Goal: Transaction & Acquisition: Purchase product/service

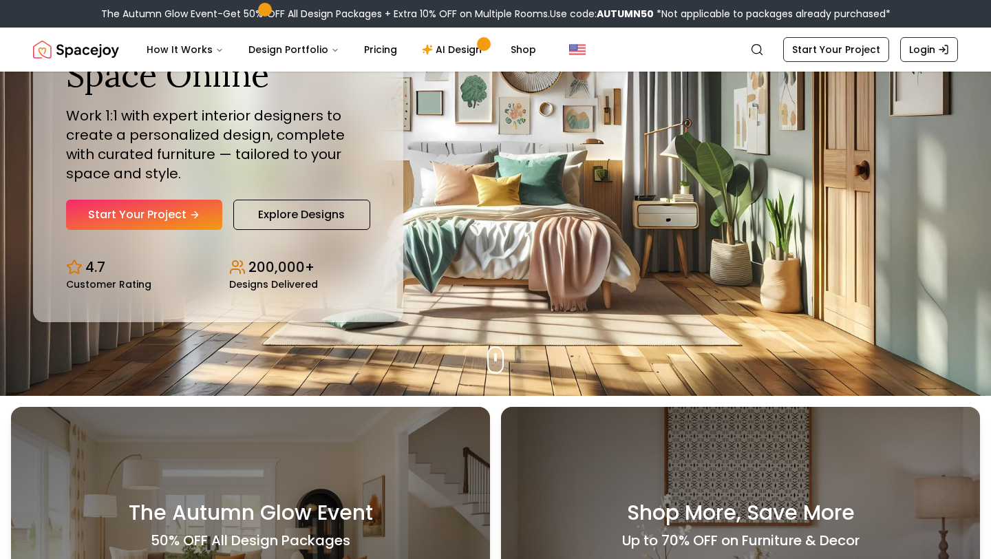
scroll to position [155, 0]
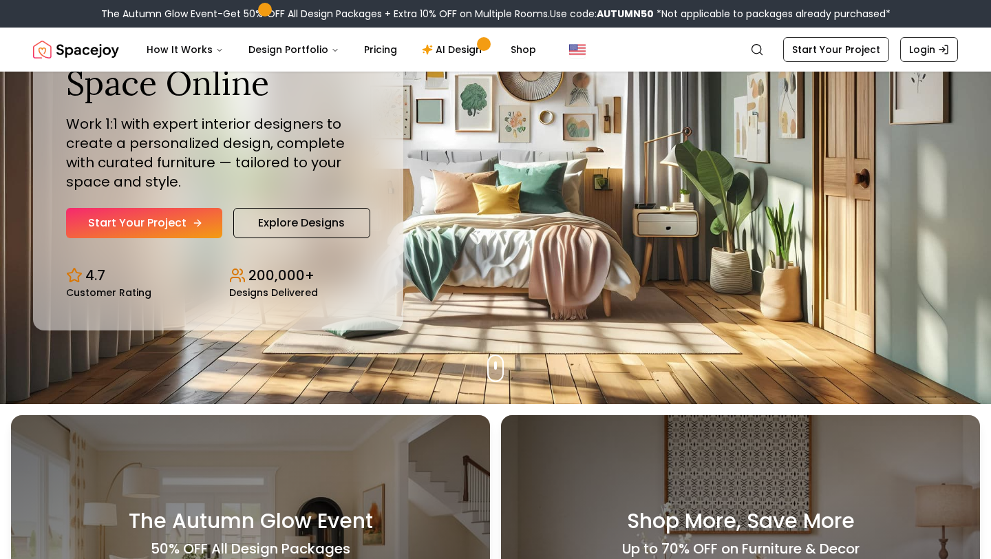
click at [171, 230] on link "Start Your Project" at bounding box center [144, 223] width 156 height 30
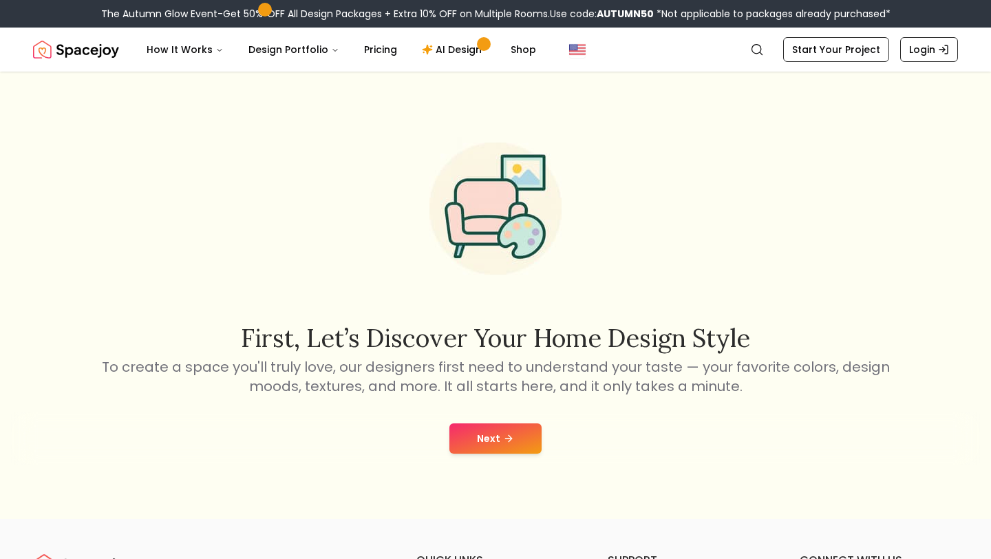
click at [505, 440] on icon at bounding box center [508, 438] width 11 height 11
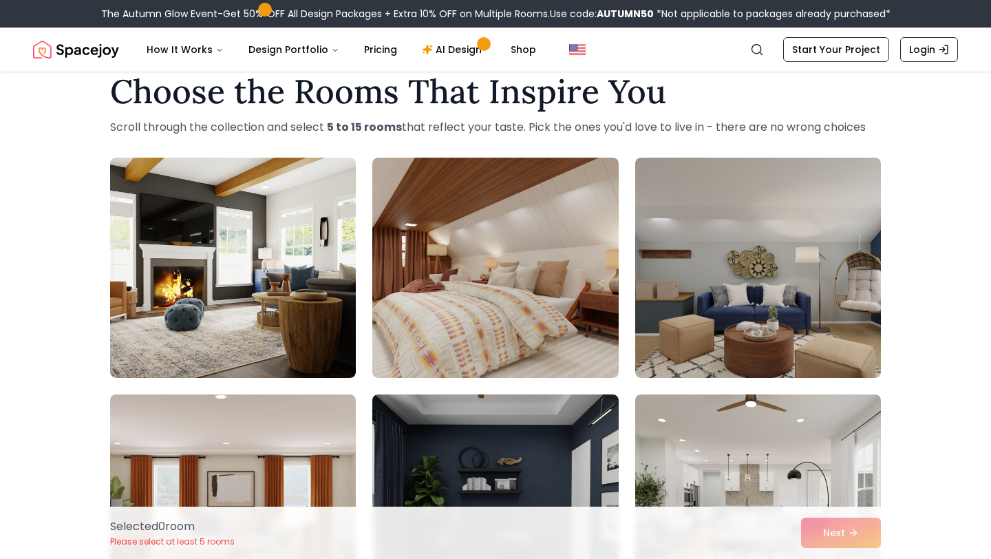
scroll to position [31, 0]
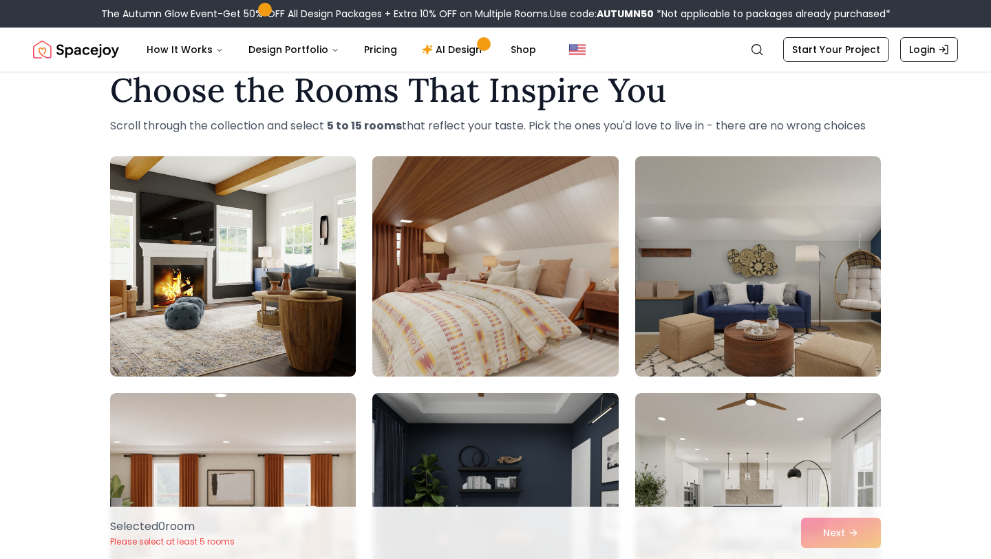
click at [499, 328] on img at bounding box center [495, 266] width 258 height 231
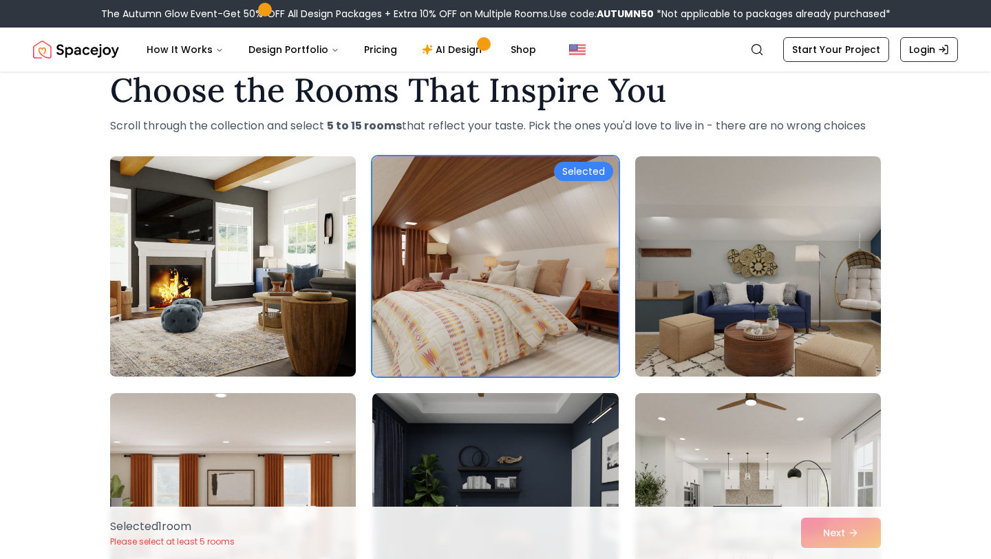
click at [306, 333] on img at bounding box center [233, 266] width 258 height 231
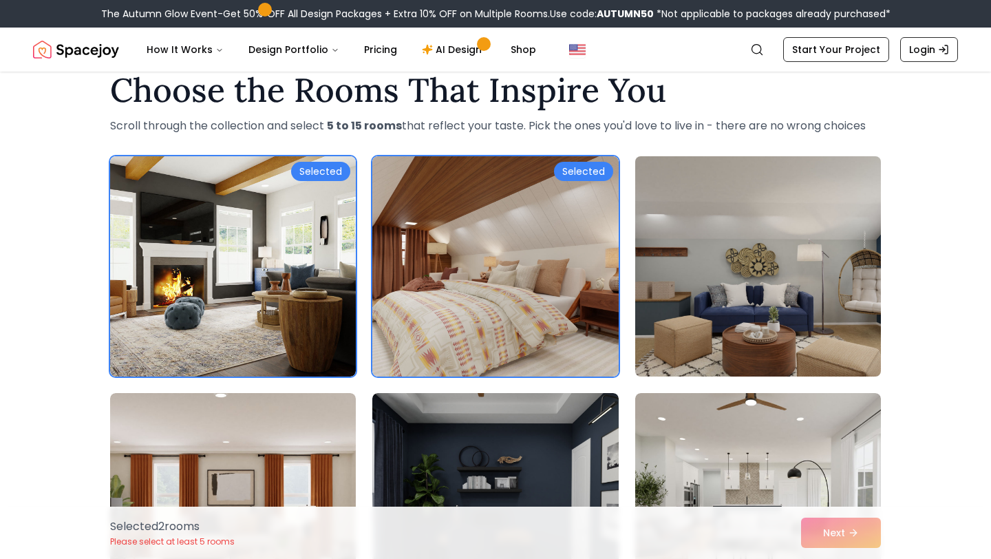
click at [716, 320] on img at bounding box center [758, 266] width 258 height 231
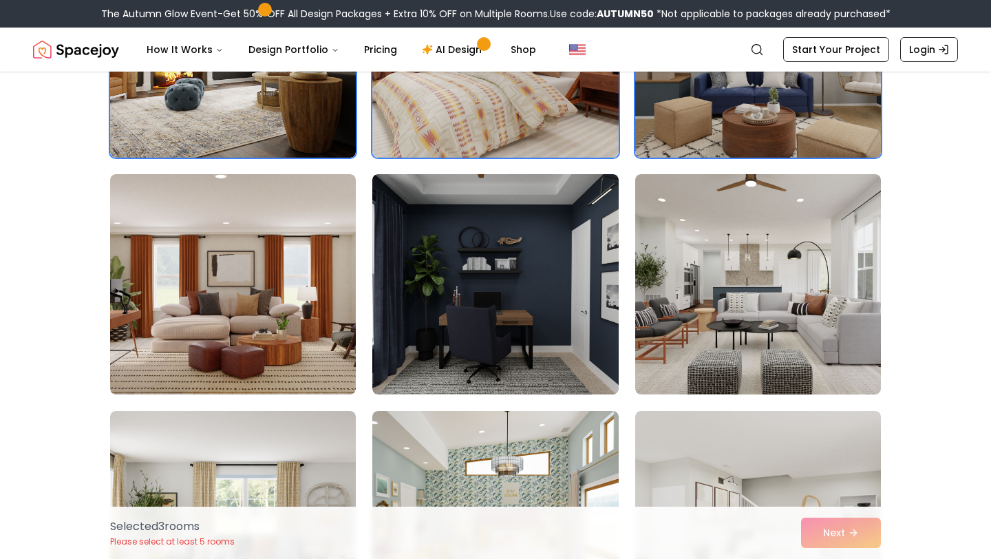
scroll to position [253, 0]
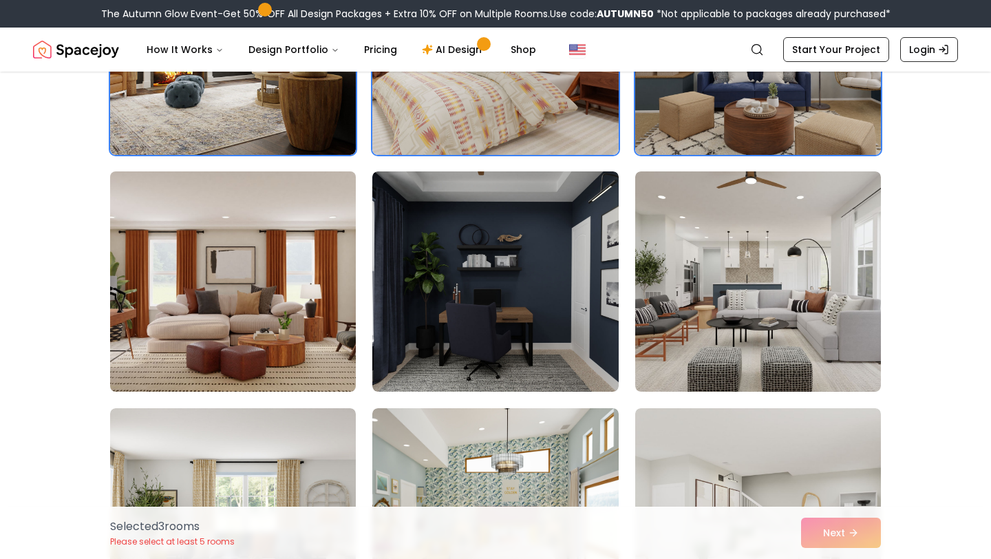
click at [258, 337] on img at bounding box center [233, 281] width 258 height 231
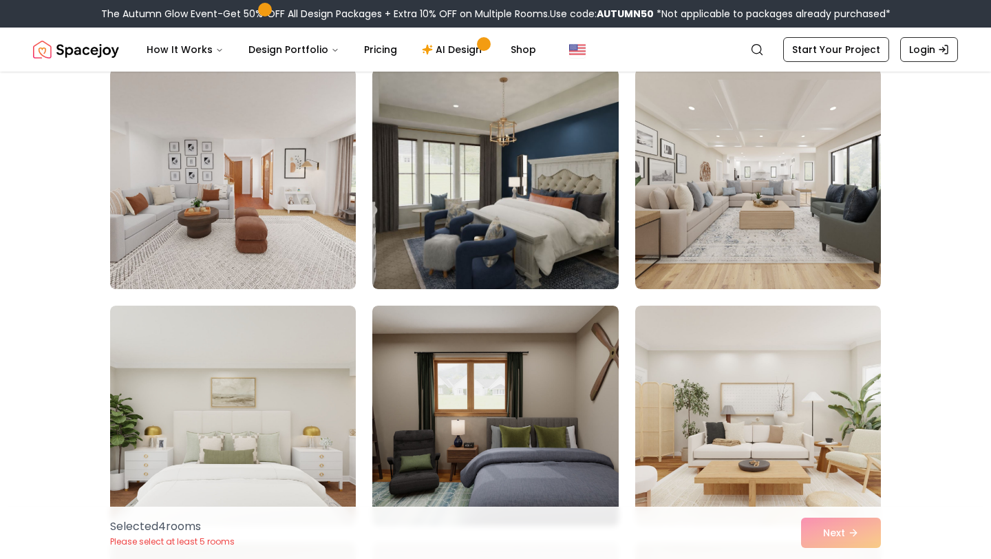
scroll to position [838, 0]
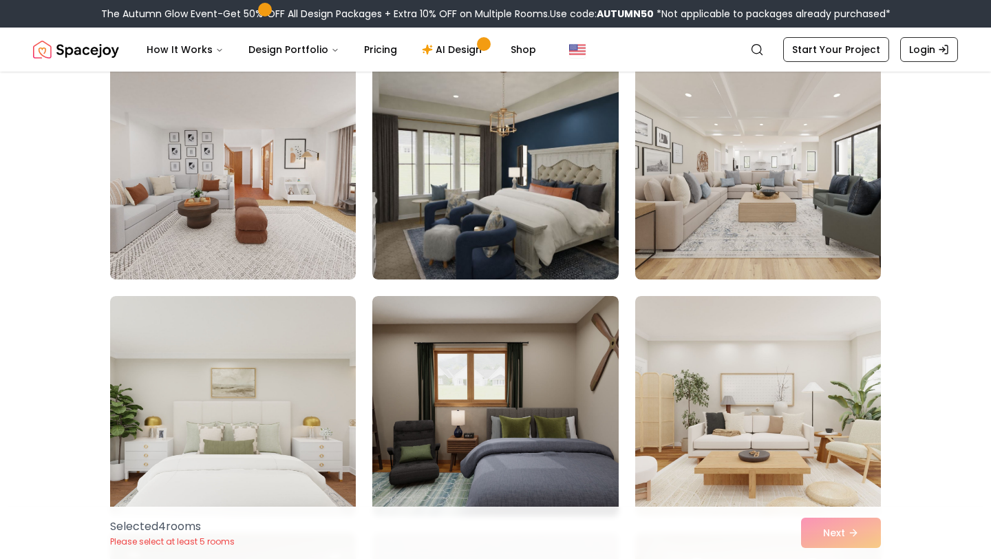
click at [741, 217] on img at bounding box center [758, 169] width 258 height 231
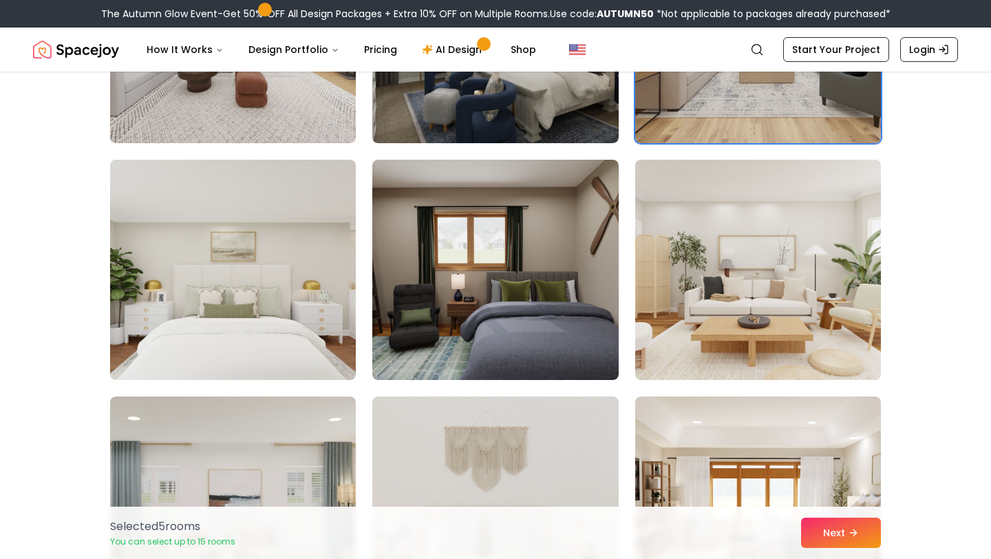
scroll to position [1027, 0]
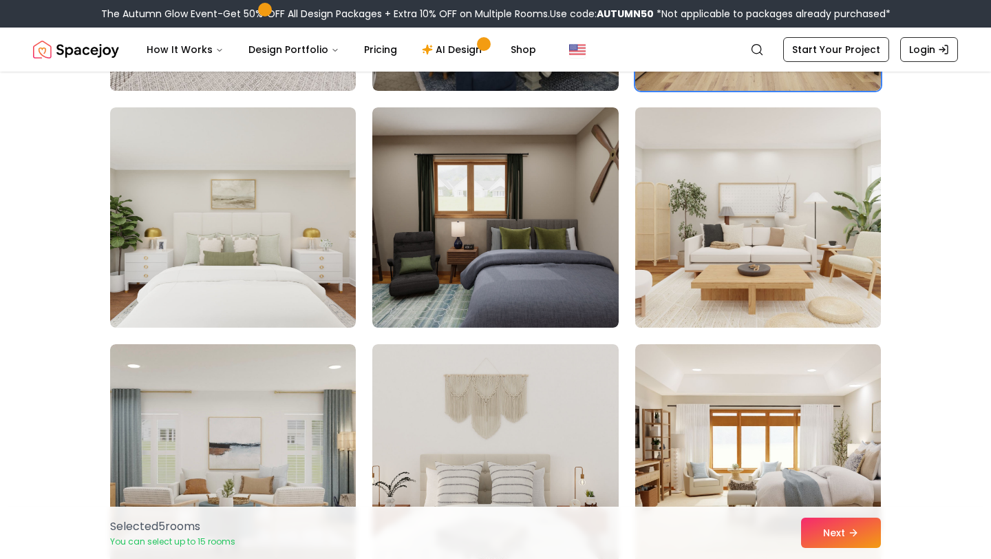
click at [730, 259] on img at bounding box center [758, 217] width 258 height 231
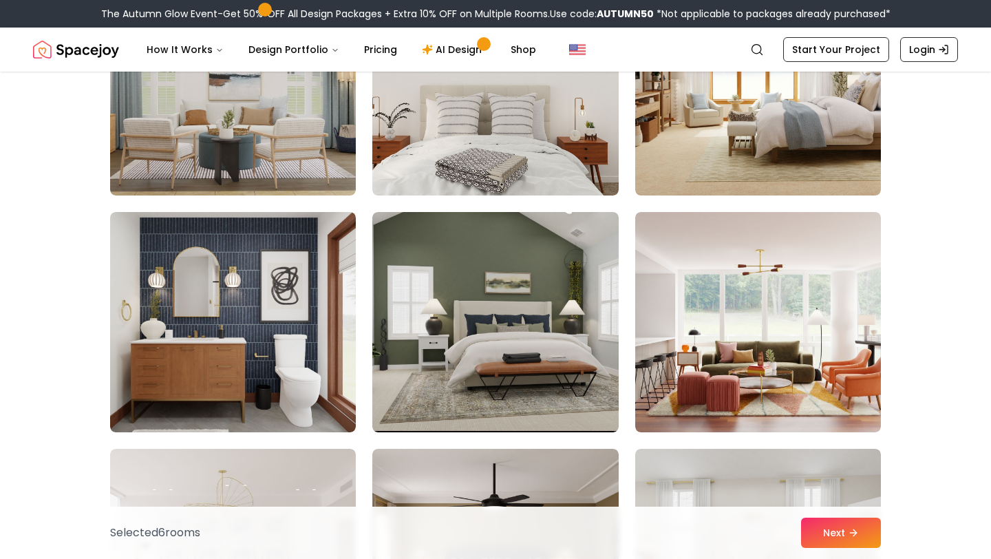
scroll to position [1401, 0]
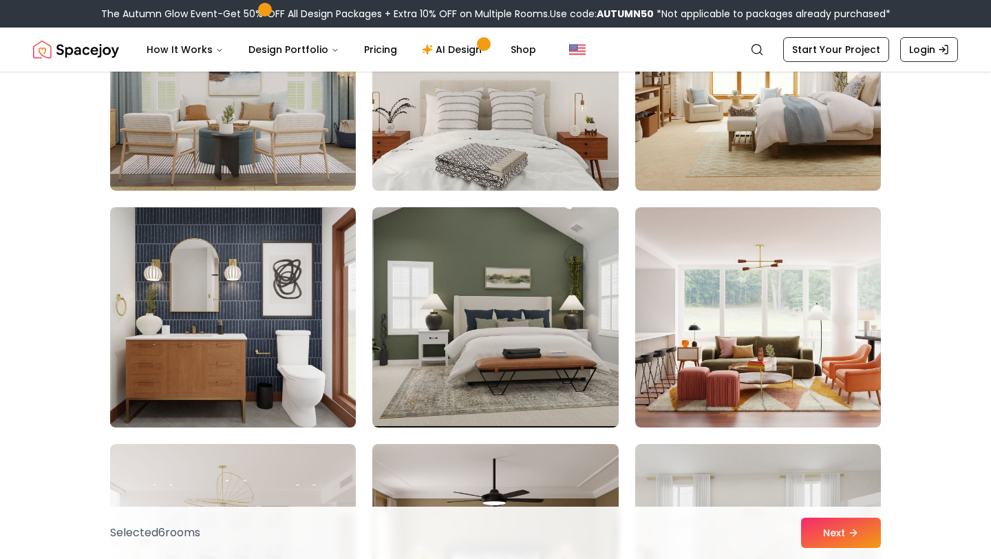
click at [233, 308] on img at bounding box center [233, 317] width 258 height 231
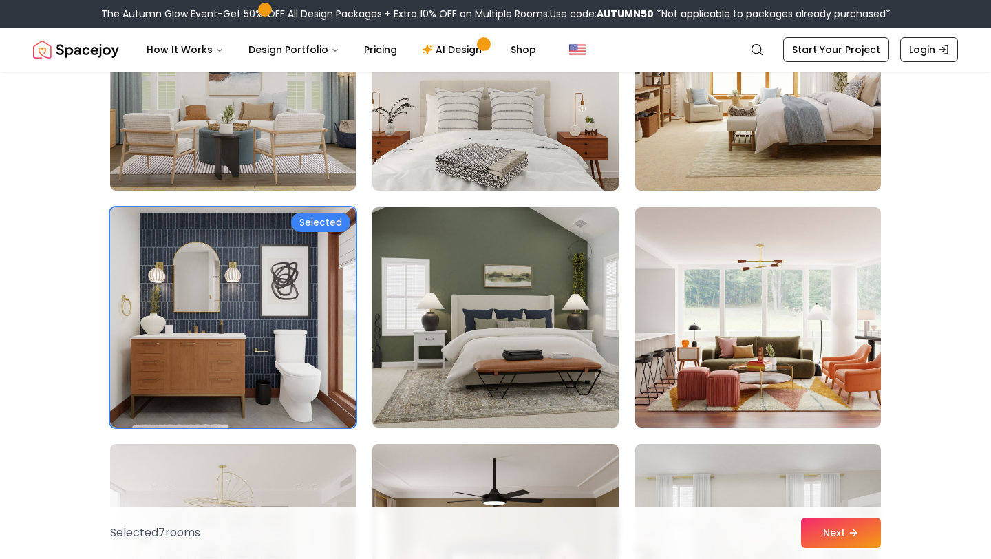
click at [412, 332] on img at bounding box center [495, 317] width 258 height 231
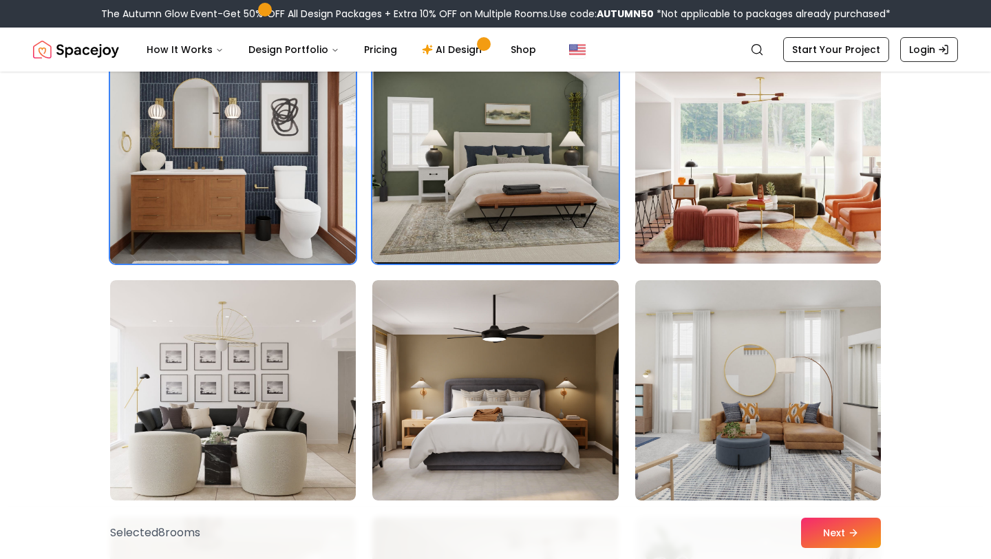
scroll to position [1567, 0]
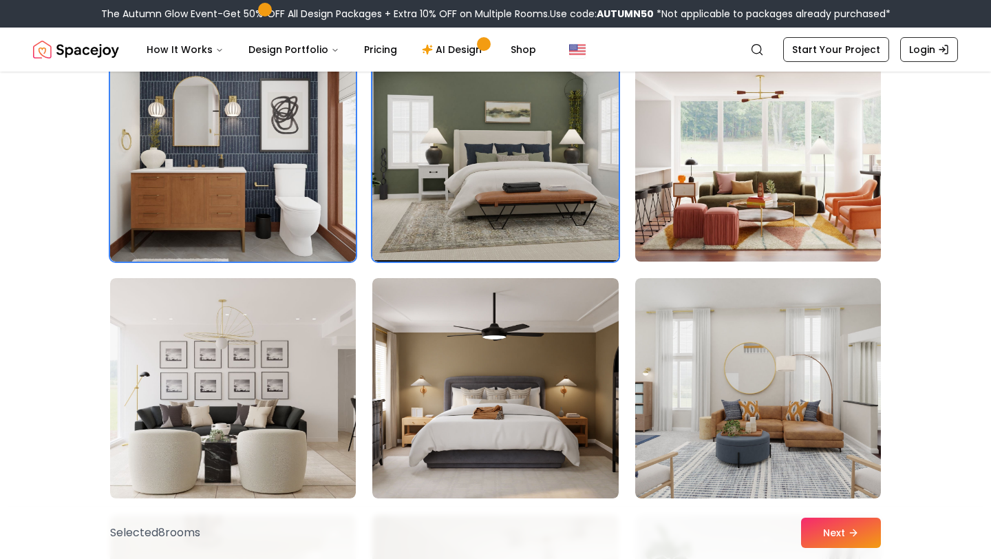
click at [759, 187] on img at bounding box center [758, 151] width 258 height 231
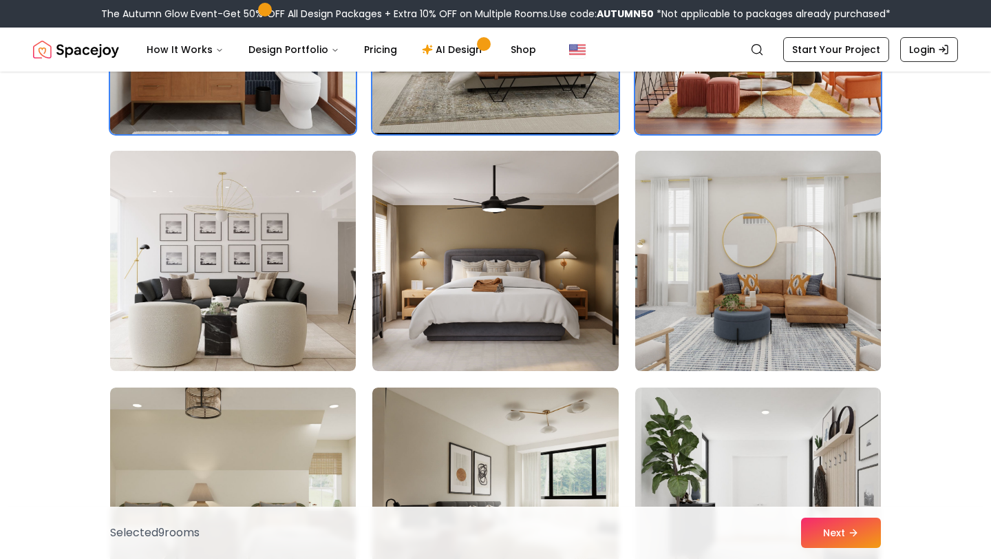
scroll to position [1697, 0]
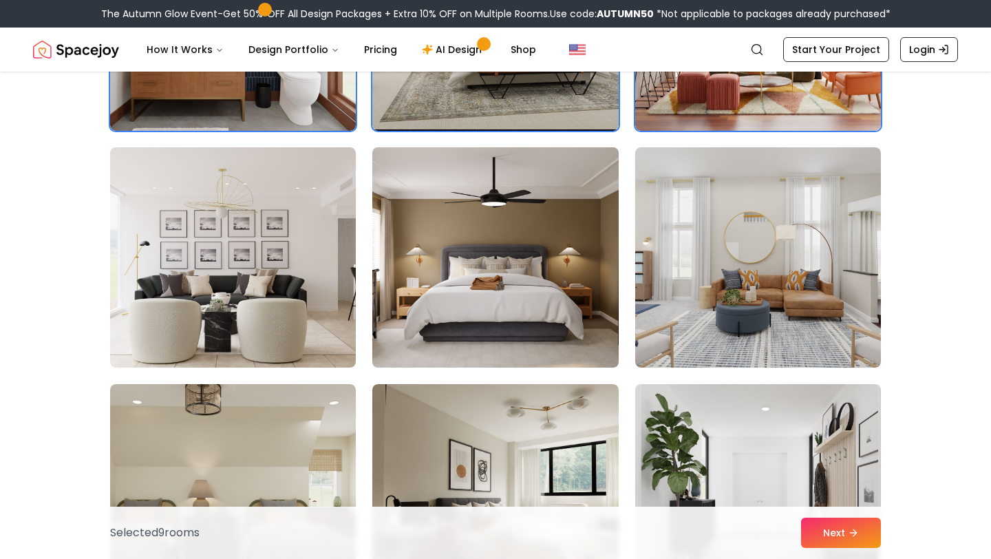
click at [511, 257] on img at bounding box center [495, 257] width 258 height 231
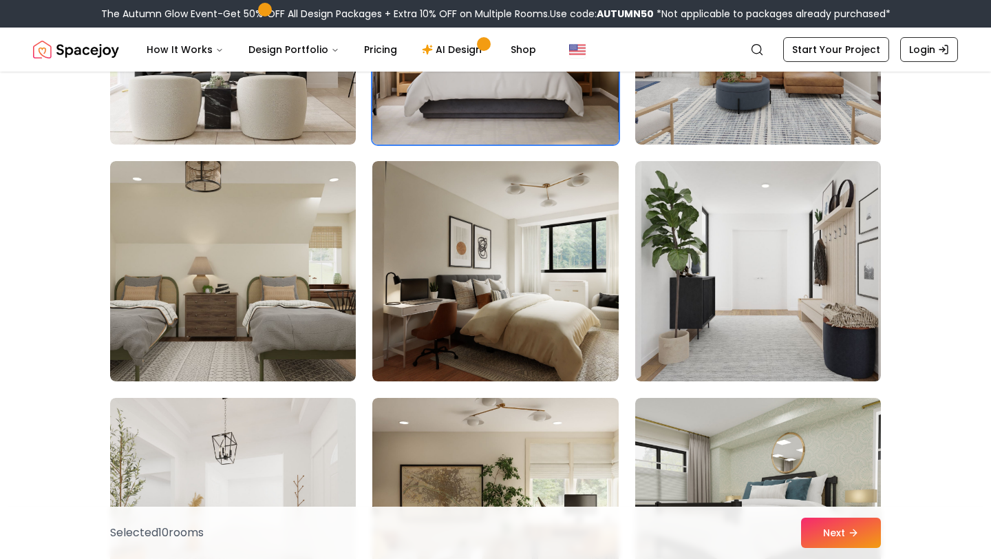
scroll to position [1947, 0]
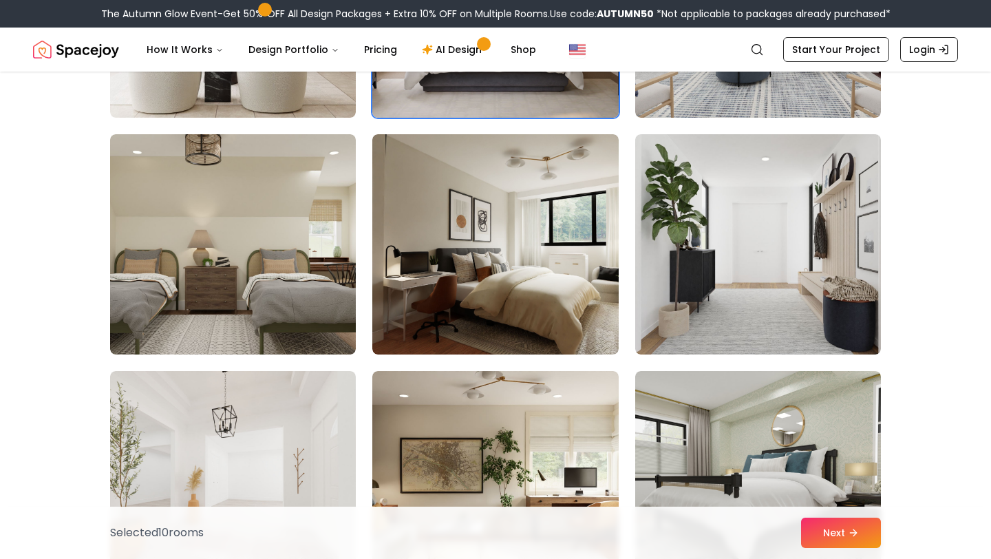
click at [511, 257] on img at bounding box center [495, 244] width 246 height 220
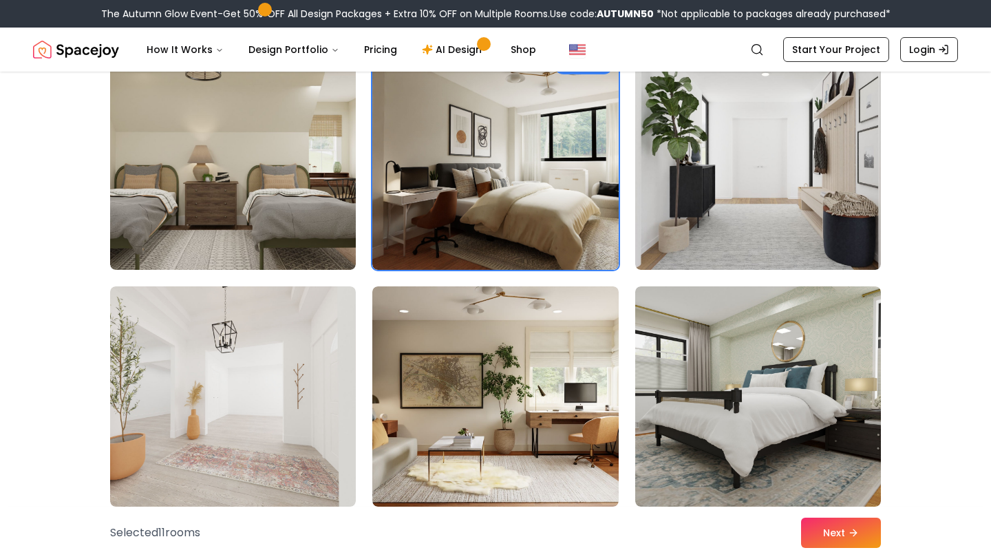
scroll to position [2064, 0]
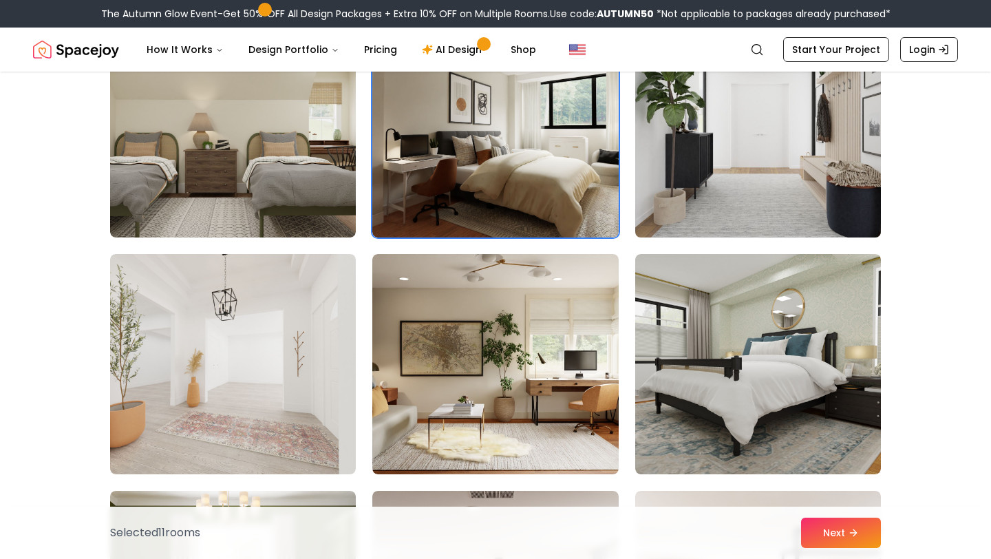
click at [704, 156] on img at bounding box center [758, 127] width 258 height 231
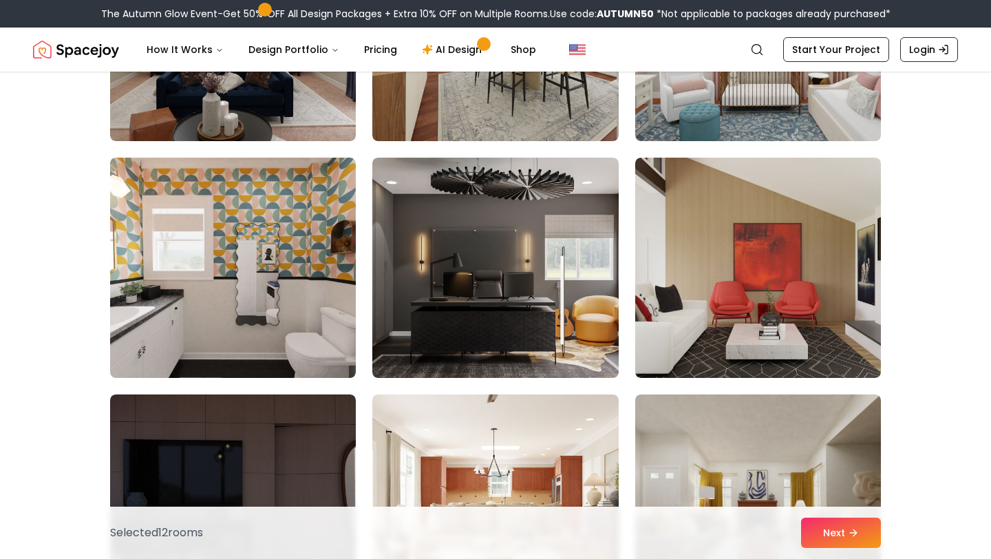
scroll to position [2873, 0]
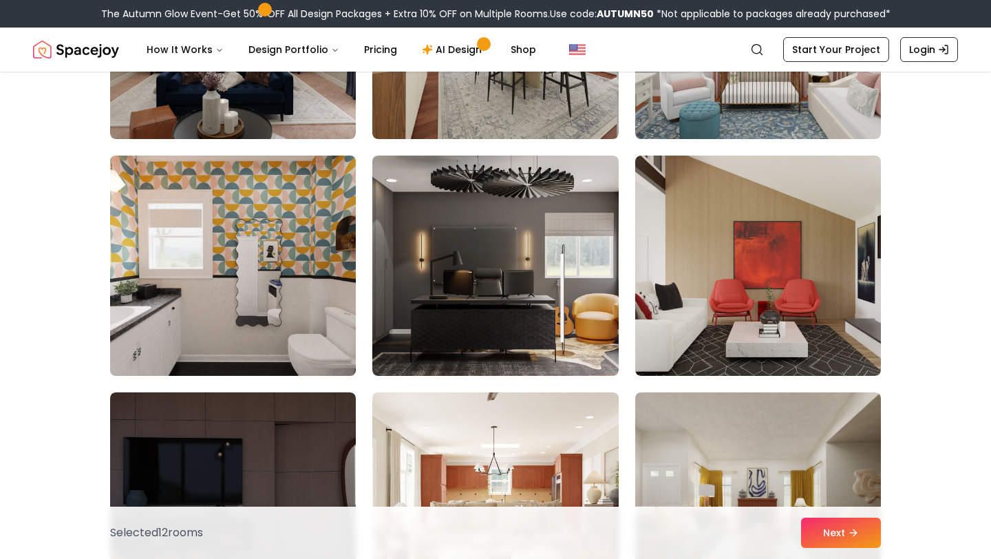
click at [297, 304] on img at bounding box center [233, 265] width 258 height 231
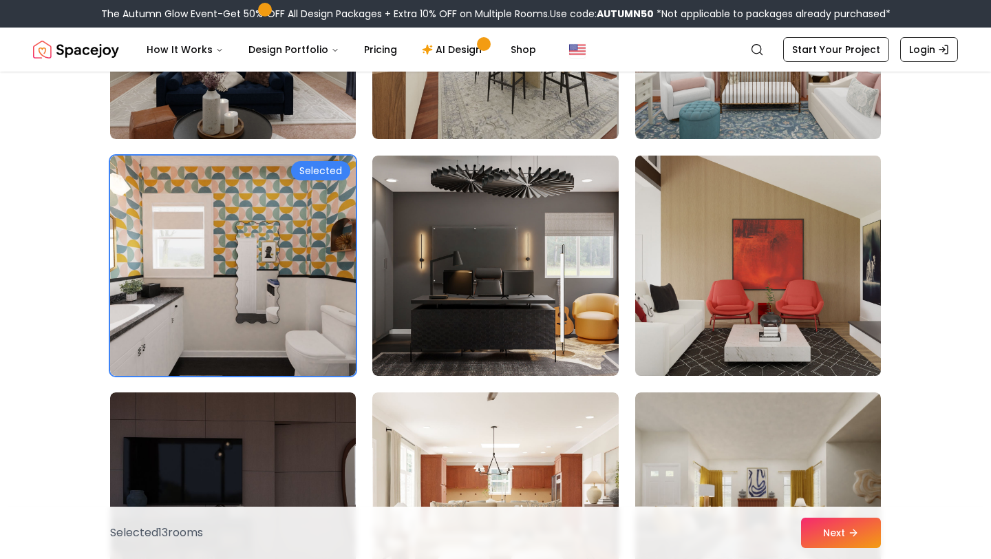
click at [741, 301] on img at bounding box center [758, 265] width 258 height 231
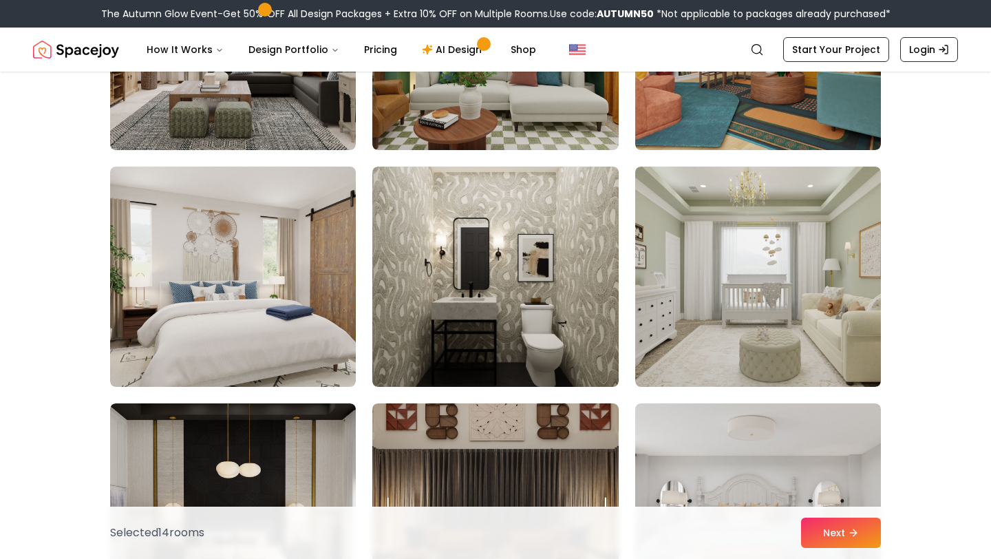
scroll to position [4996, 0]
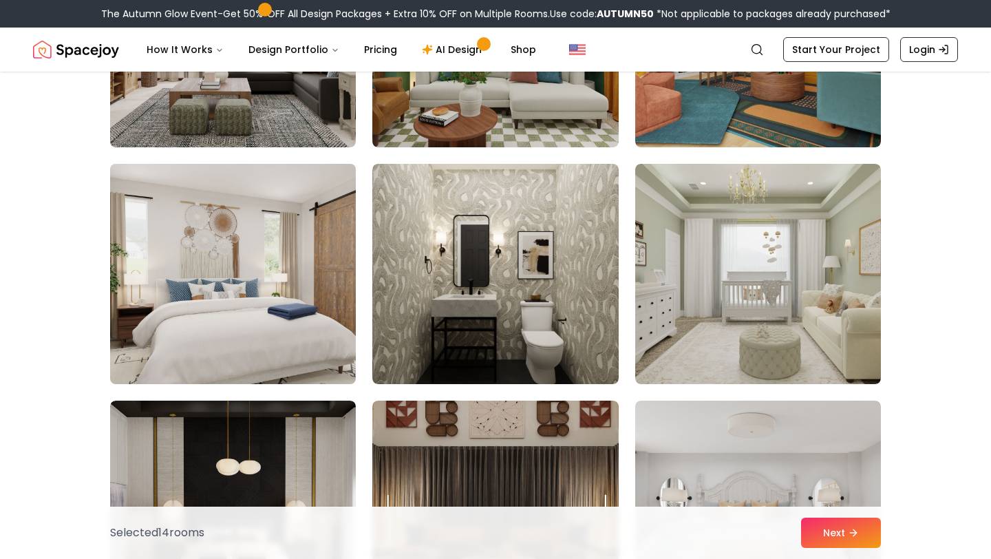
click at [141, 288] on img at bounding box center [233, 273] width 258 height 231
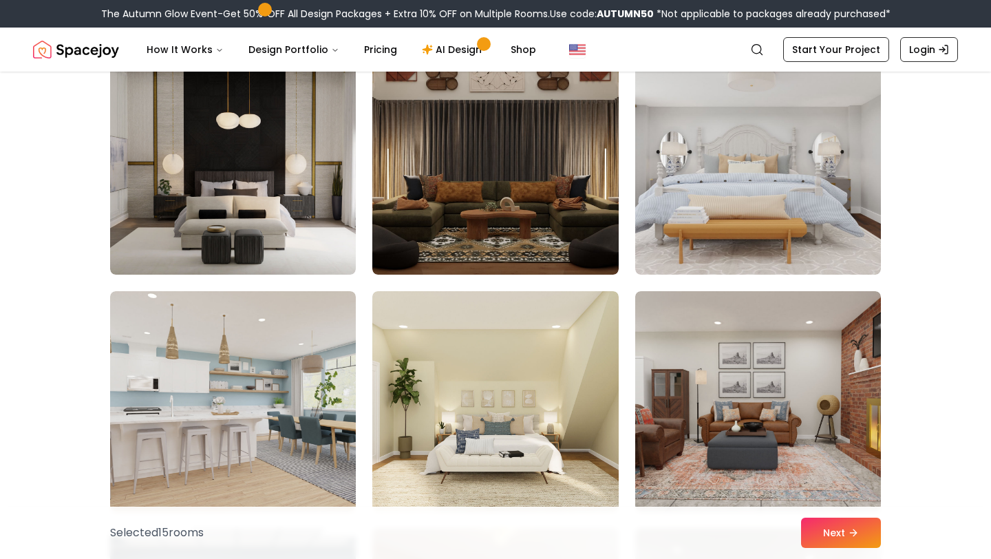
scroll to position [5344, 0]
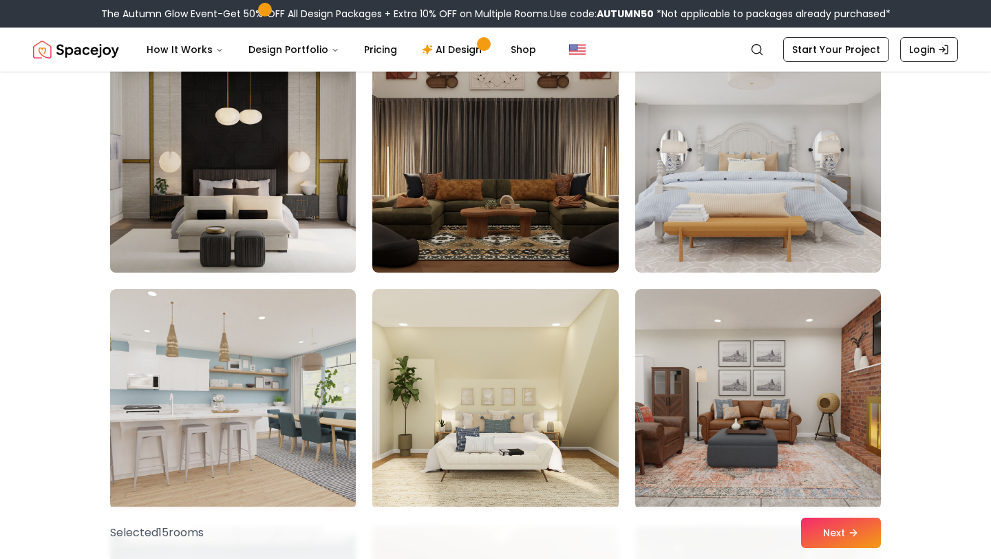
click at [336, 203] on img at bounding box center [233, 162] width 258 height 231
click at [265, 239] on img at bounding box center [233, 162] width 258 height 231
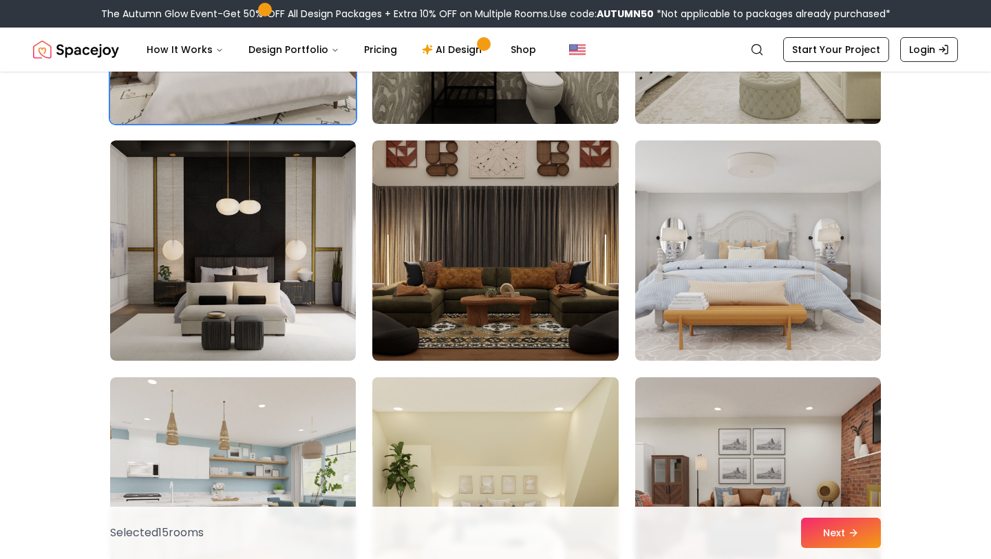
scroll to position [5257, 0]
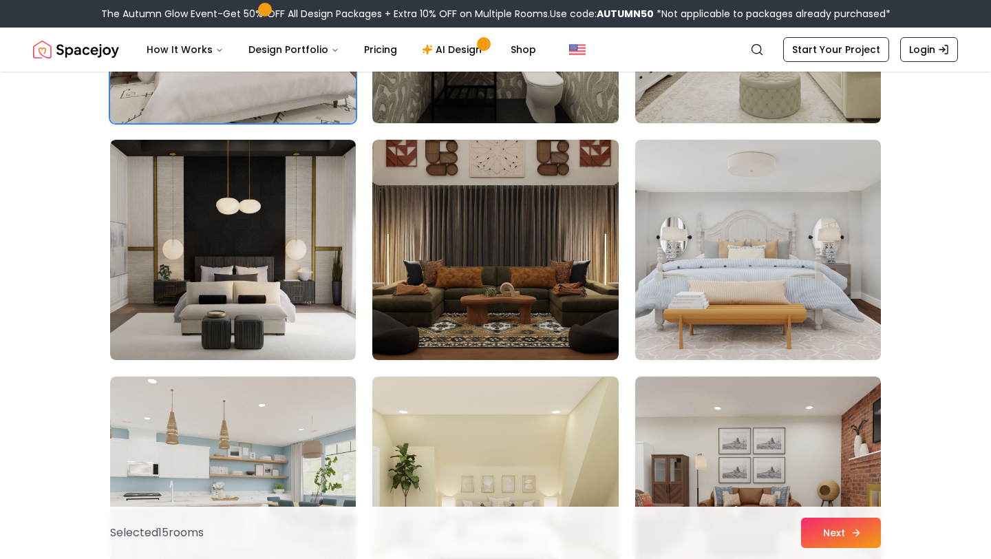
click at [832, 532] on button "Next" at bounding box center [841, 533] width 80 height 30
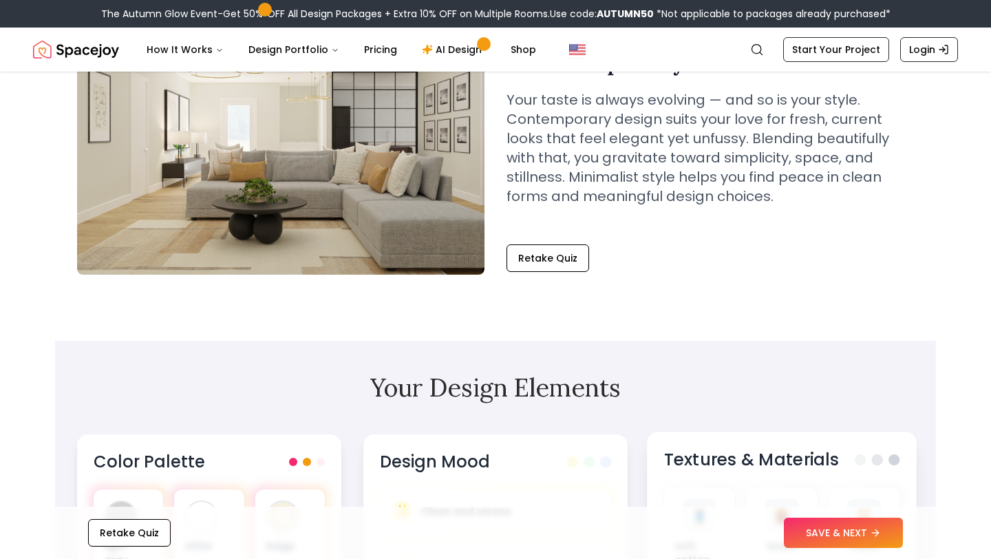
scroll to position [120, 0]
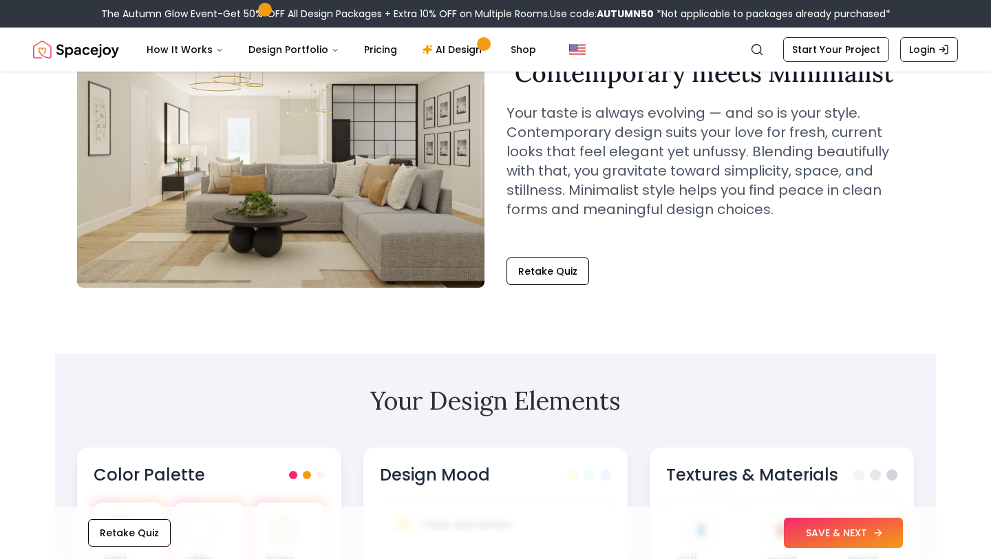
click at [851, 534] on button "SAVE & NEXT" at bounding box center [843, 533] width 119 height 30
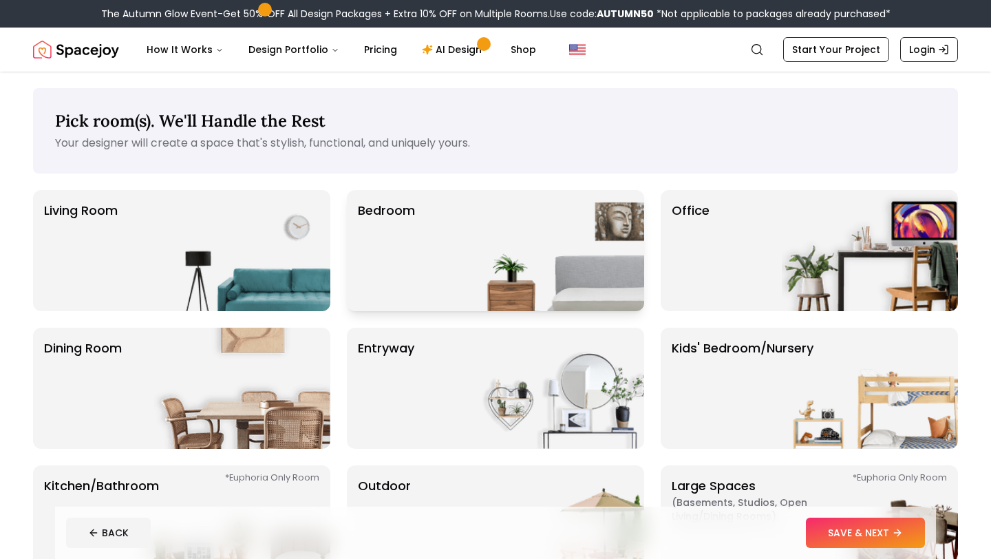
click at [469, 268] on img at bounding box center [556, 250] width 176 height 121
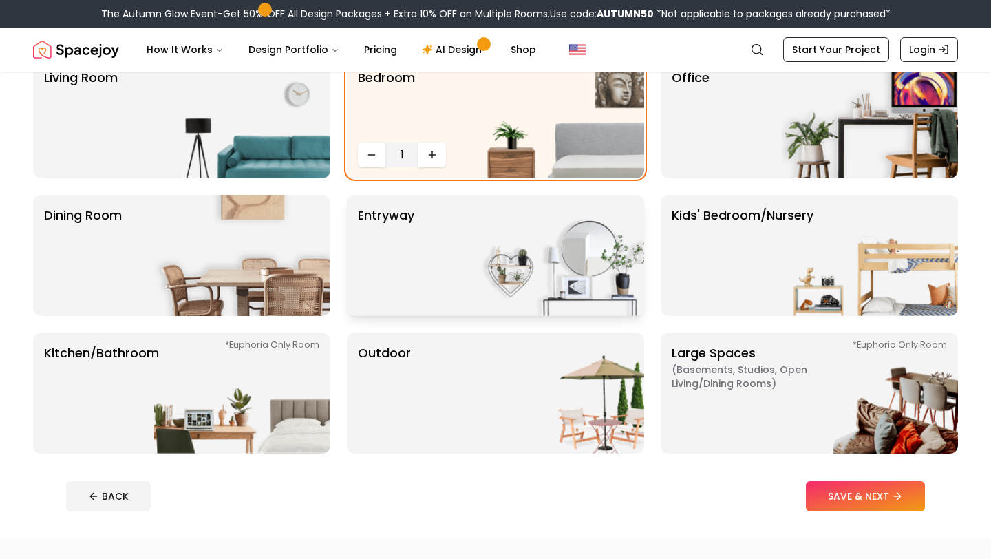
scroll to position [134, 0]
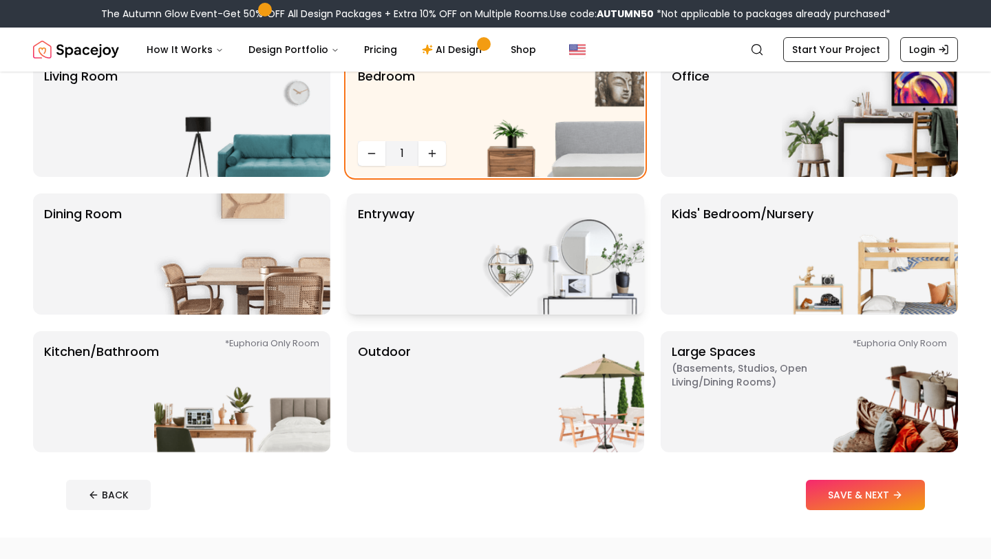
click at [435, 293] on div "entryway" at bounding box center [495, 253] width 297 height 121
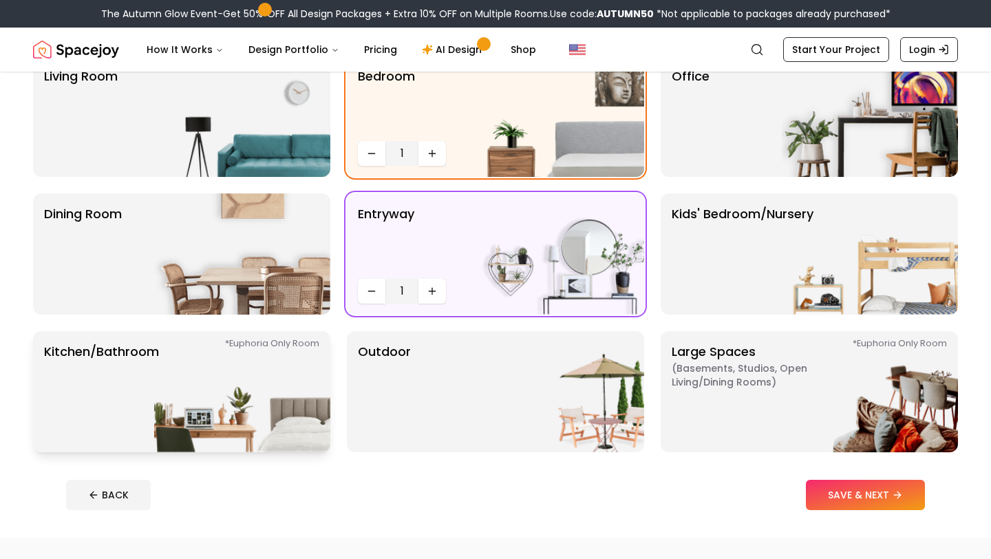
click at [216, 396] on img at bounding box center [242, 391] width 176 height 121
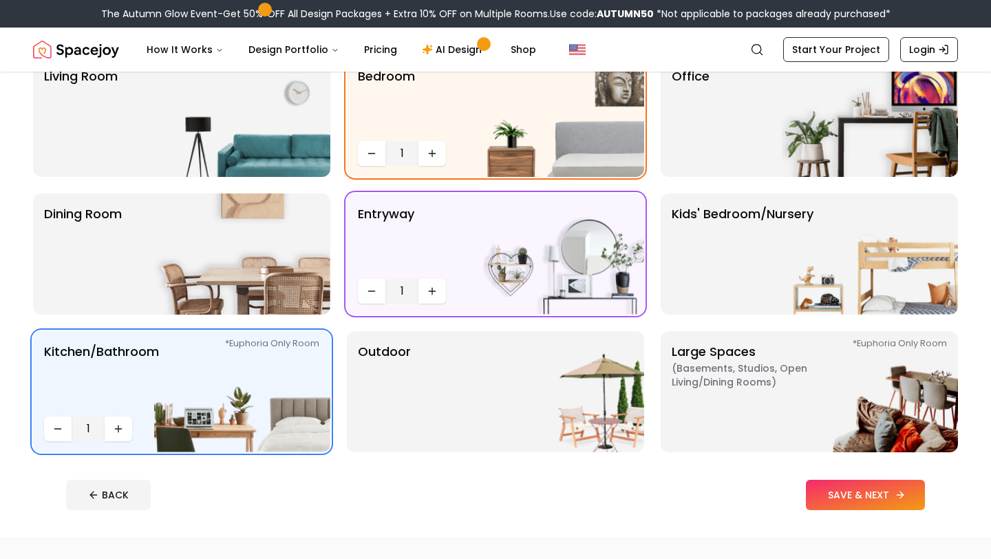
click at [847, 487] on button "SAVE & NEXT" at bounding box center [865, 495] width 119 height 30
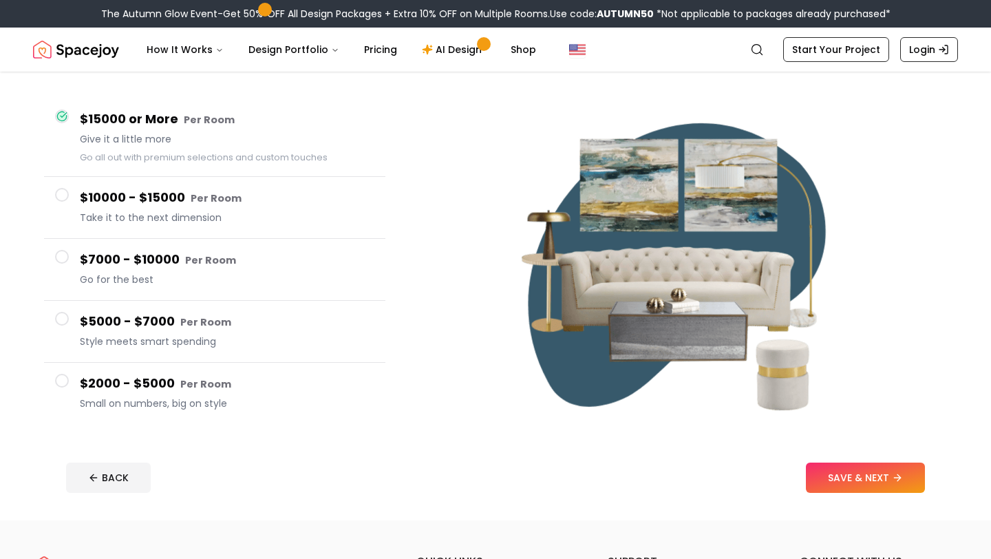
scroll to position [107, 0]
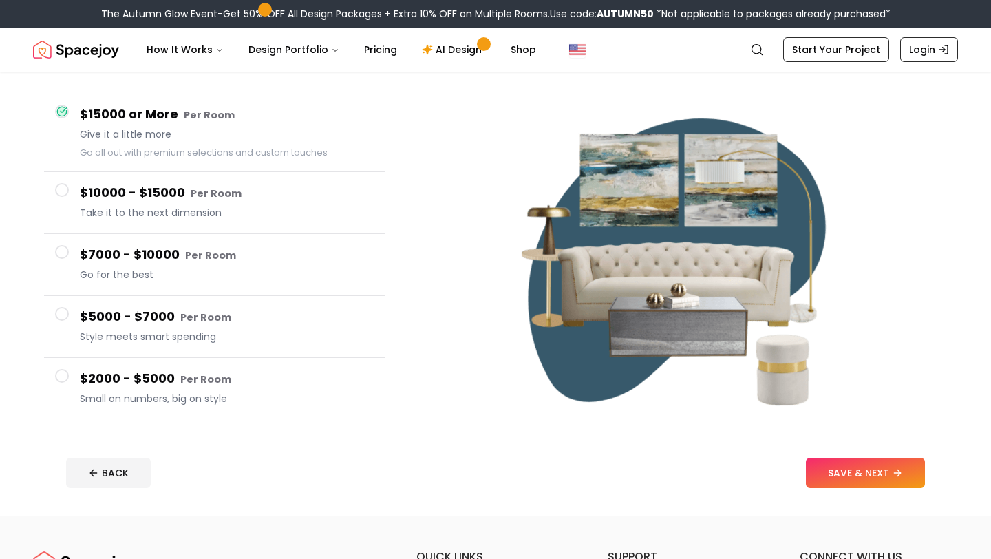
click at [254, 343] on div "$5000 - $7000 Per Room Style meets smart spending" at bounding box center [227, 326] width 295 height 39
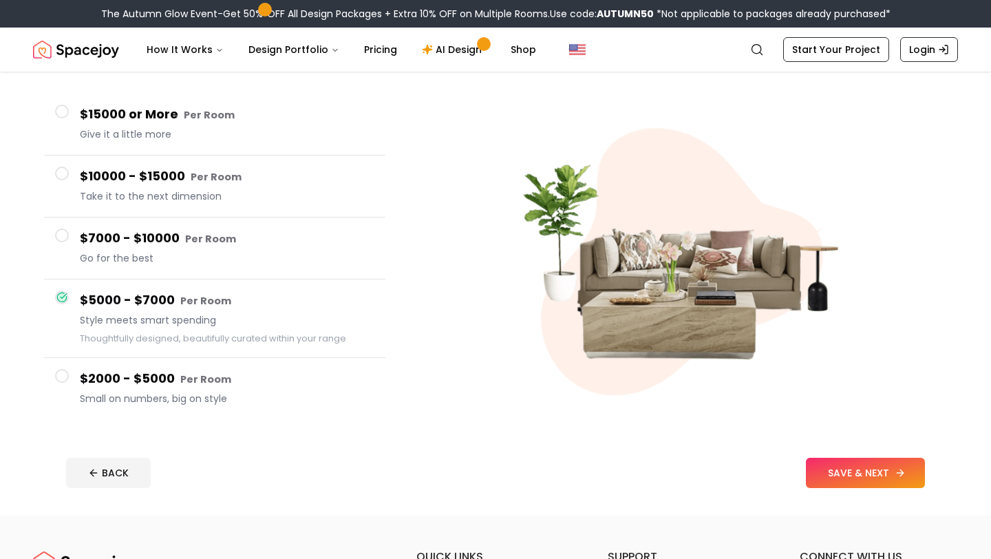
click at [869, 473] on button "SAVE & NEXT" at bounding box center [865, 473] width 119 height 30
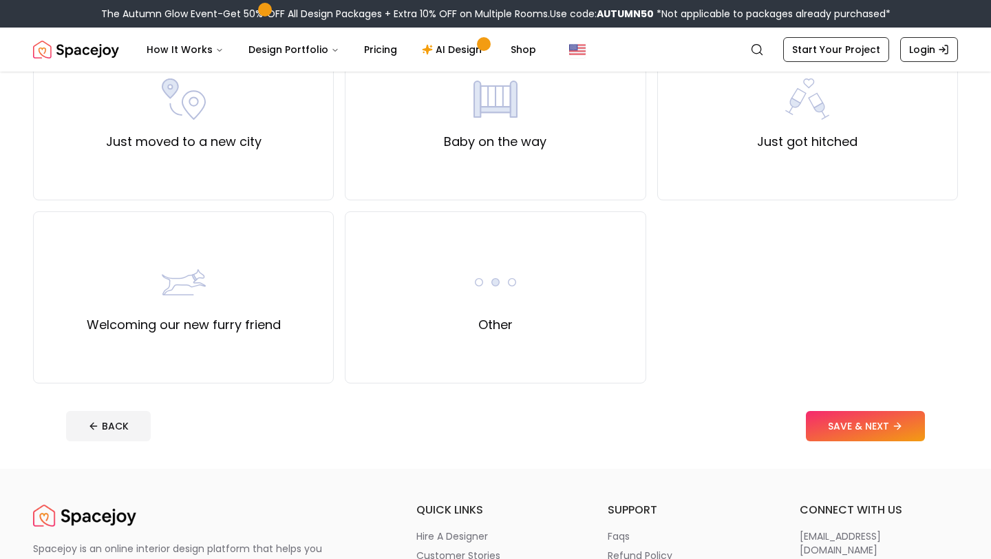
scroll to position [530, 0]
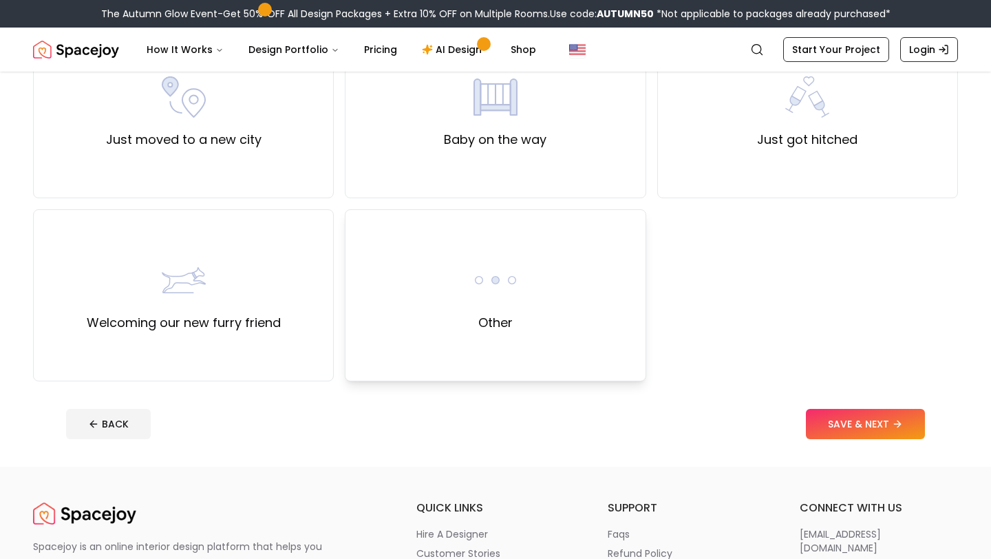
click at [500, 334] on div "Other" at bounding box center [495, 295] width 301 height 172
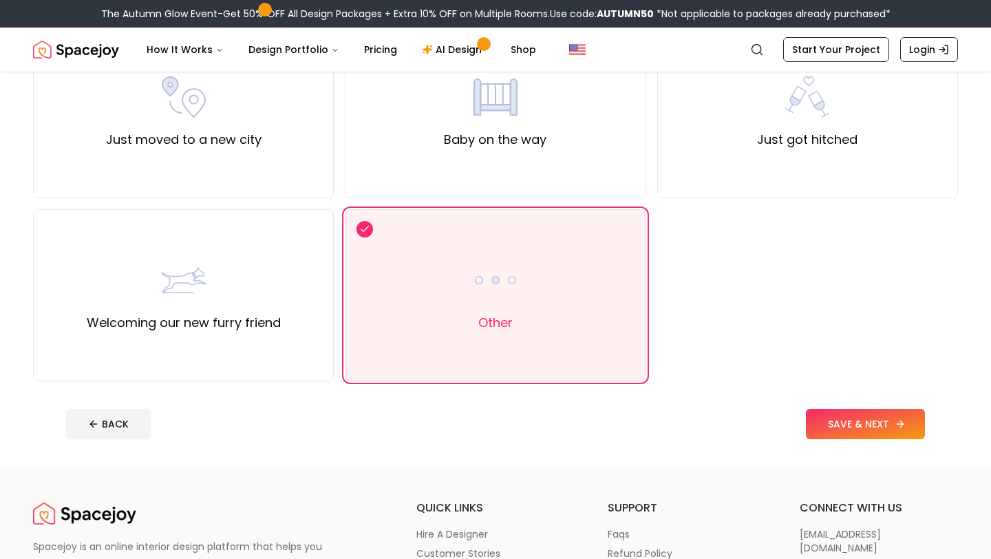
click at [878, 424] on button "SAVE & NEXT" at bounding box center [865, 424] width 119 height 30
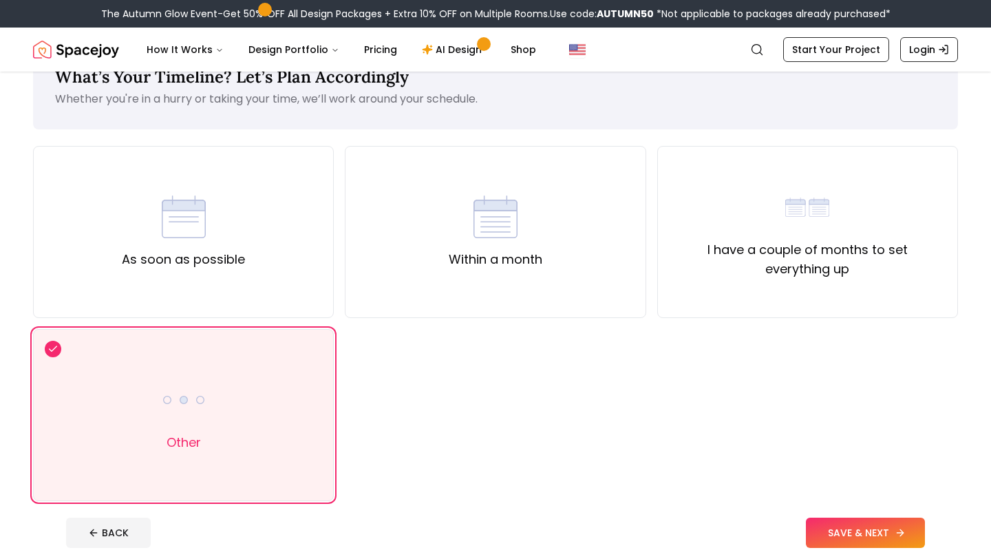
scroll to position [45, 0]
click at [862, 532] on button "SAVE & NEXT" at bounding box center [865, 533] width 119 height 30
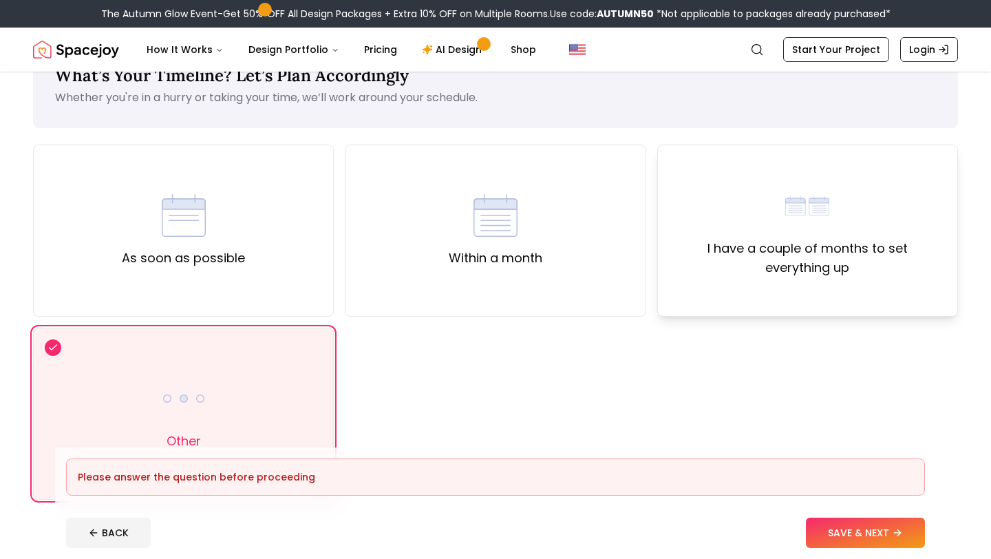
click at [838, 295] on div "I have a couple of months to set everything up" at bounding box center [807, 231] width 301 height 172
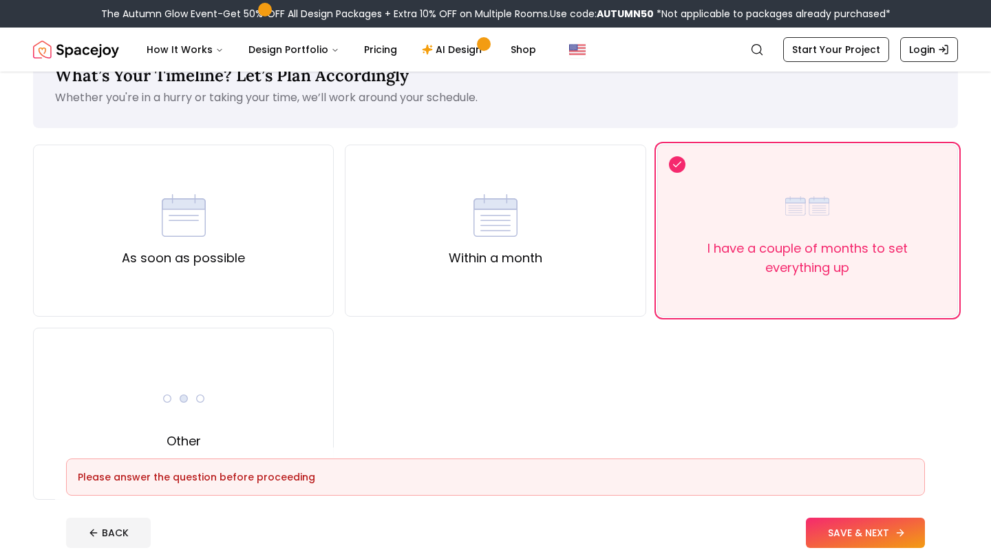
click at [856, 529] on button "SAVE & NEXT" at bounding box center [865, 533] width 119 height 30
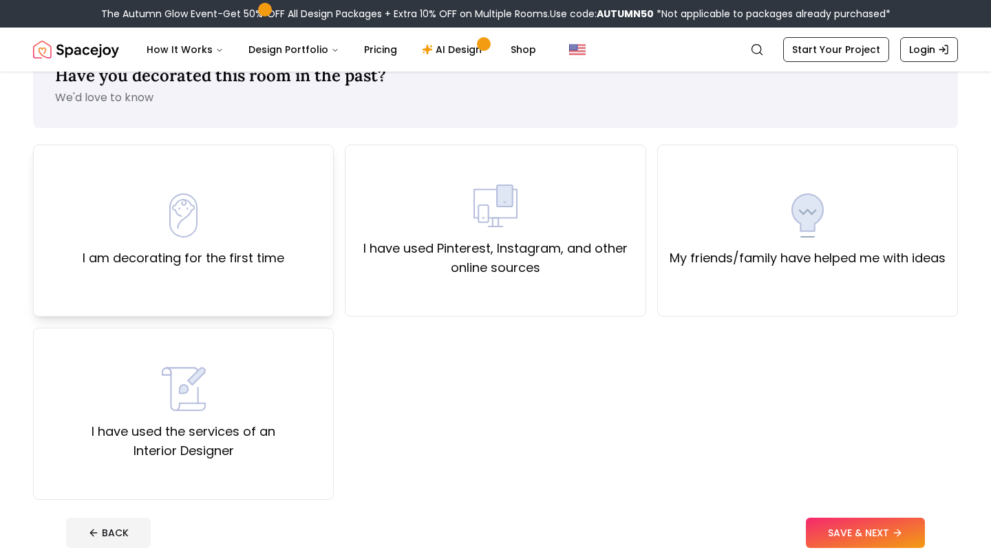
click at [278, 281] on div "I am decorating for the first time" at bounding box center [183, 231] width 301 height 172
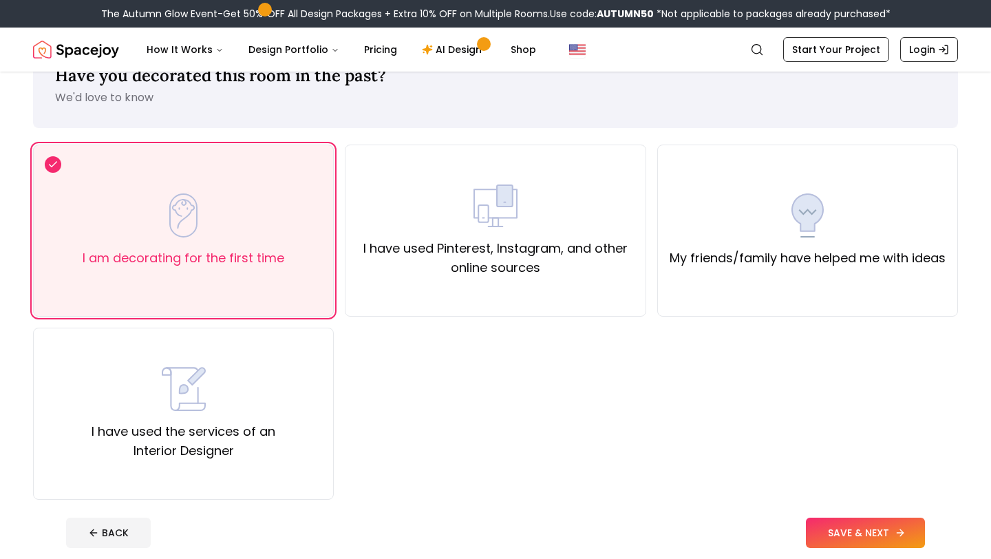
click at [840, 530] on button "SAVE & NEXT" at bounding box center [865, 533] width 119 height 30
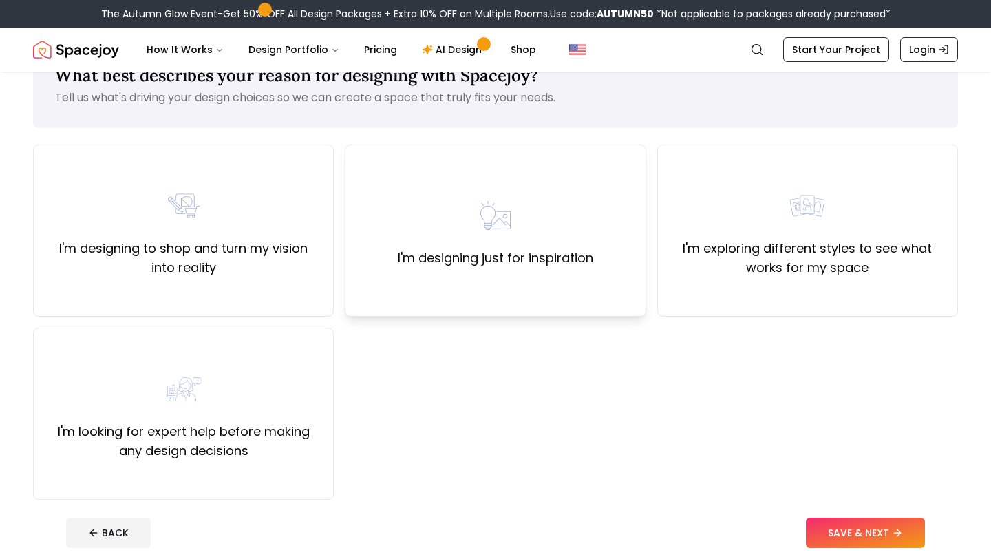
click at [555, 293] on div "I'm designing just for inspiration" at bounding box center [495, 231] width 301 height 172
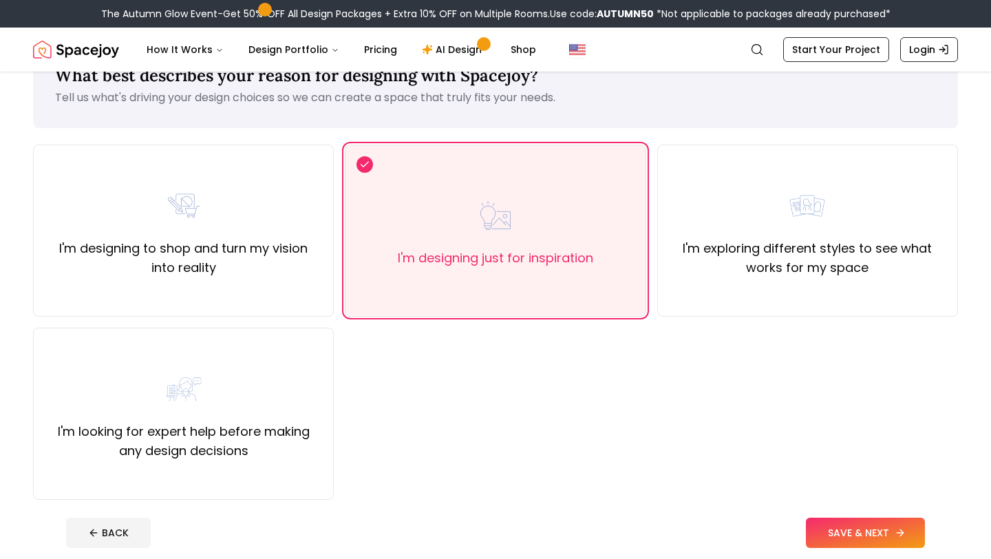
click at [851, 530] on button "SAVE & NEXT" at bounding box center [865, 533] width 119 height 30
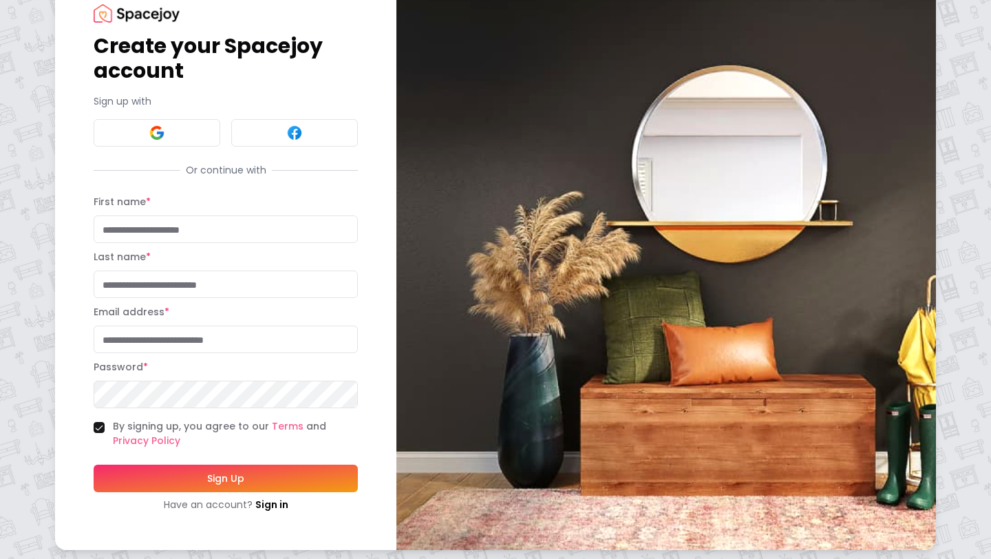
click at [193, 231] on input "First name *" at bounding box center [226, 229] width 264 height 28
type input "*******"
type input "*****"
type input "**********"
click at [207, 481] on button "Sign Up" at bounding box center [226, 479] width 264 height 28
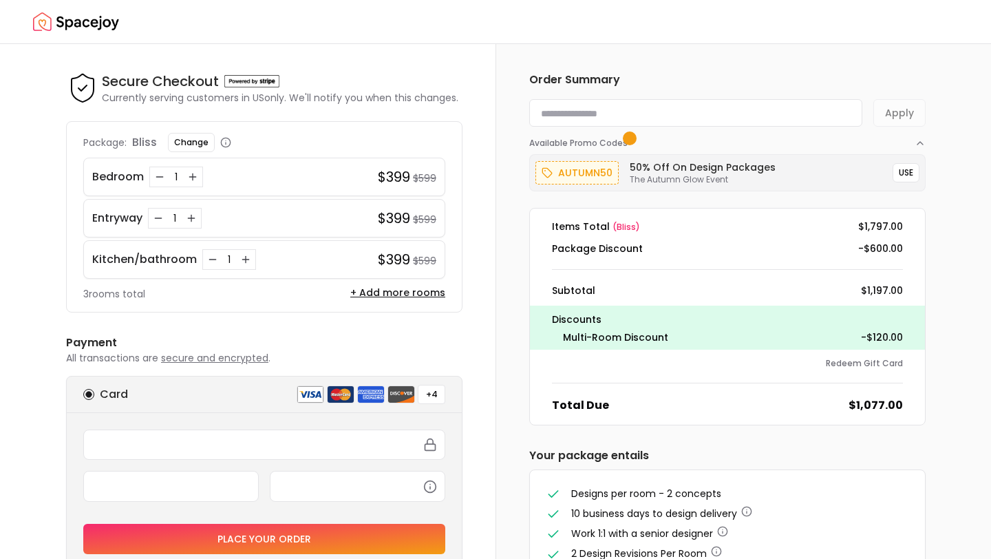
click at [94, 19] on img "Spacejoy" at bounding box center [76, 22] width 86 height 28
